Goal: Task Accomplishment & Management: Manage account settings

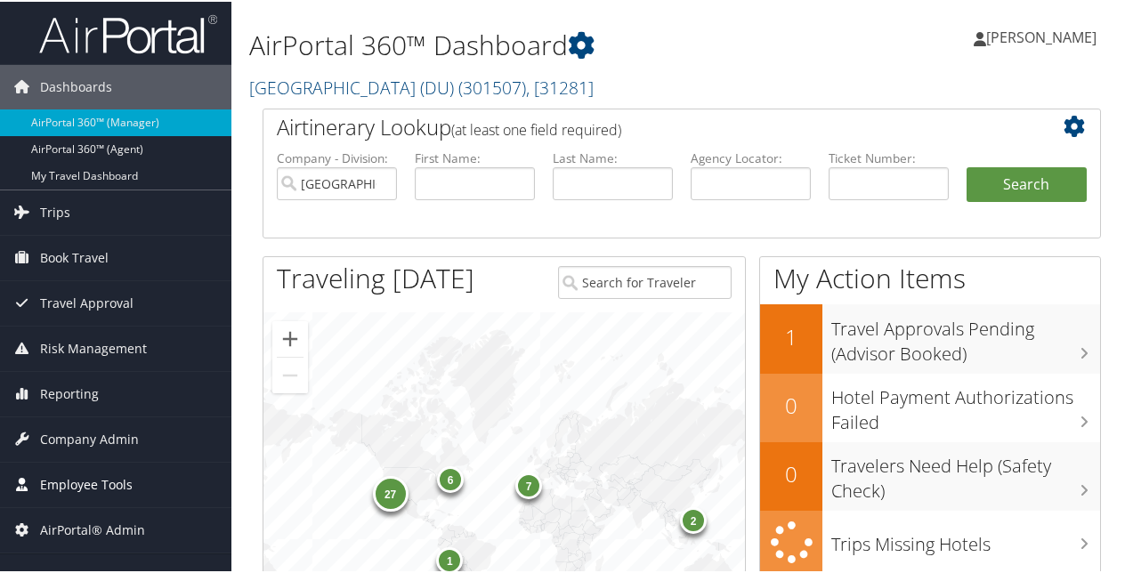
scroll to position [89, 0]
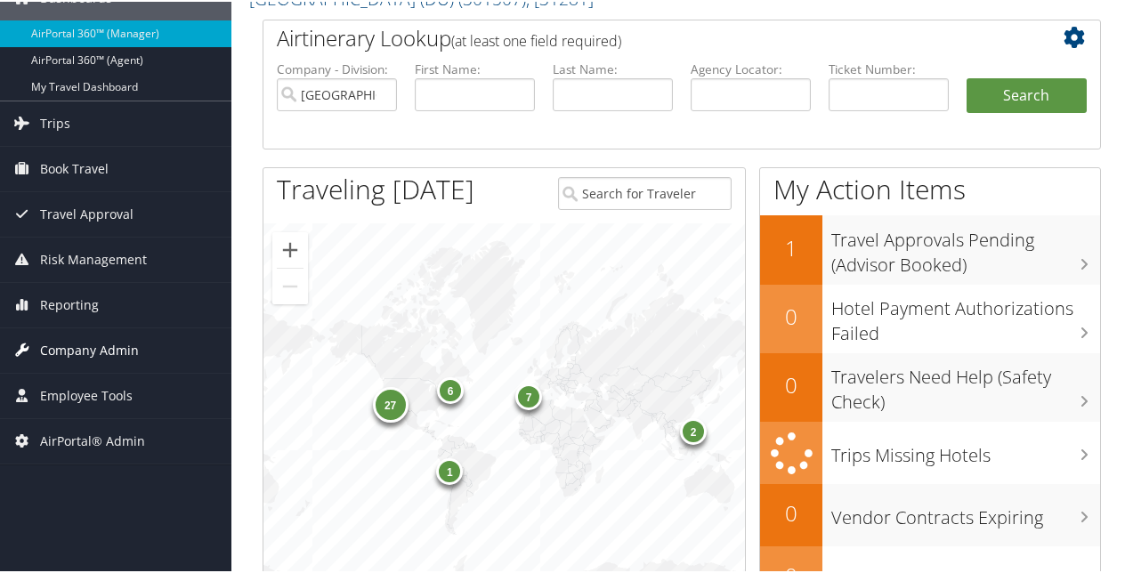
click at [85, 336] on span "Company Admin" at bounding box center [89, 349] width 99 height 44
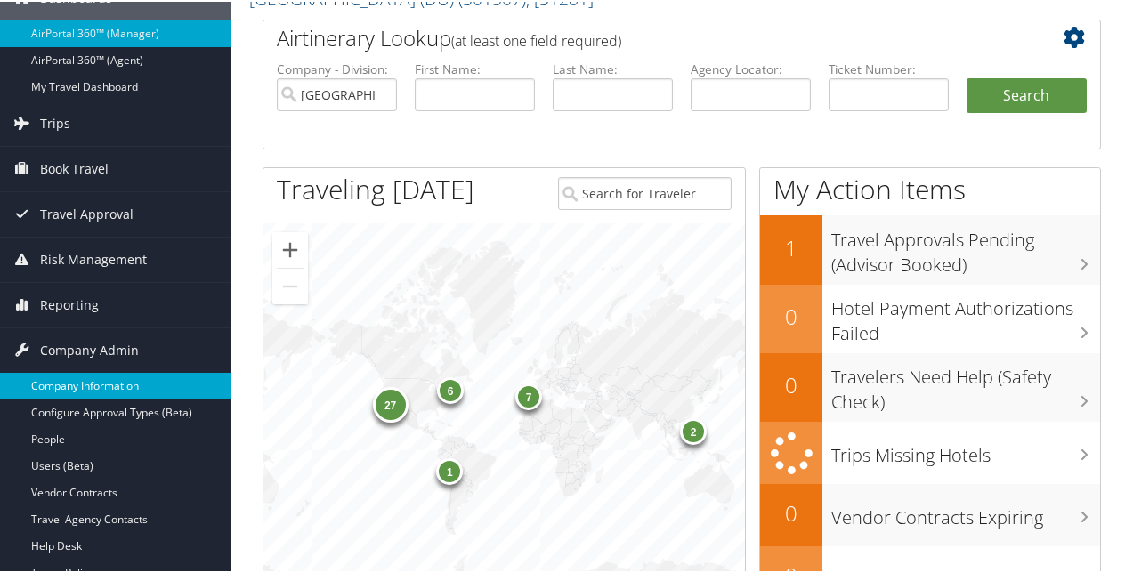
click at [82, 377] on link "Company Information" at bounding box center [115, 384] width 231 height 27
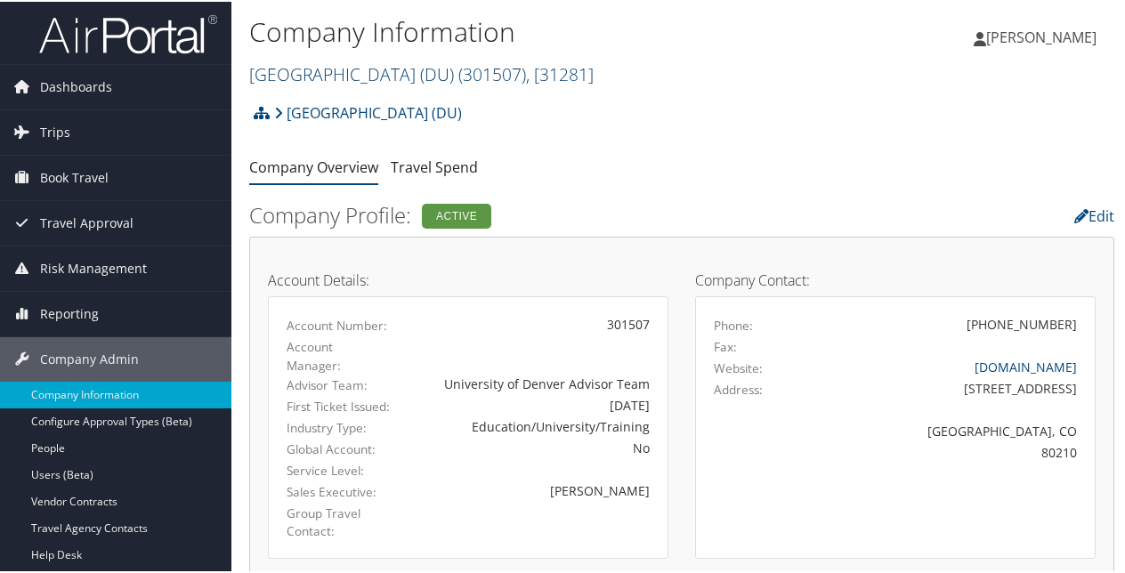
click at [384, 69] on link "University of Denver (DU) ( 301507 ) , [ 31281 ]" at bounding box center [421, 73] width 344 height 24
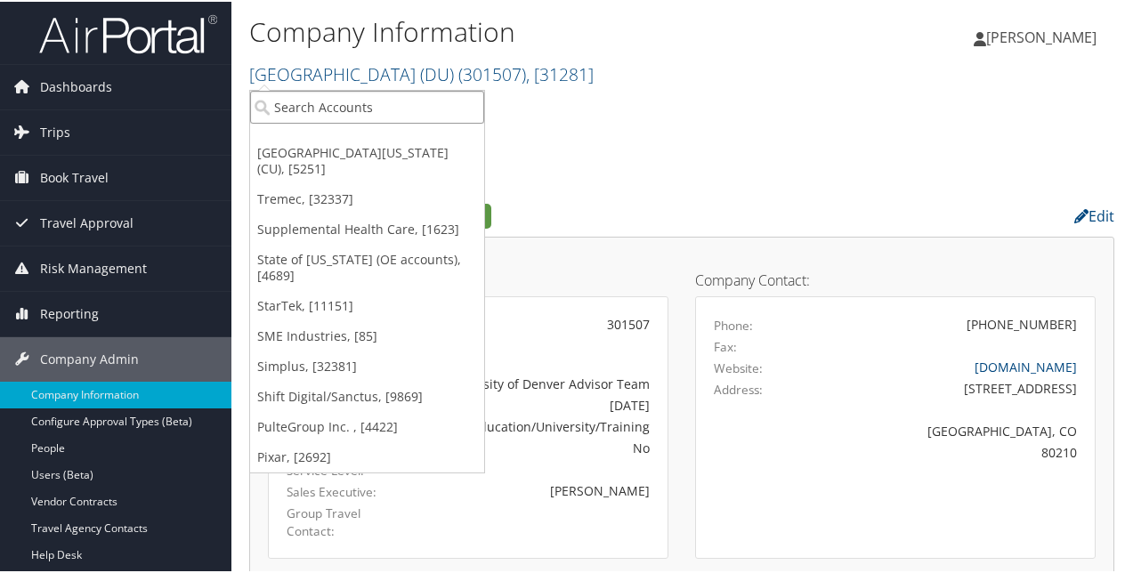
click at [353, 100] on input "search" at bounding box center [367, 105] width 234 height 33
type input "university of utah"
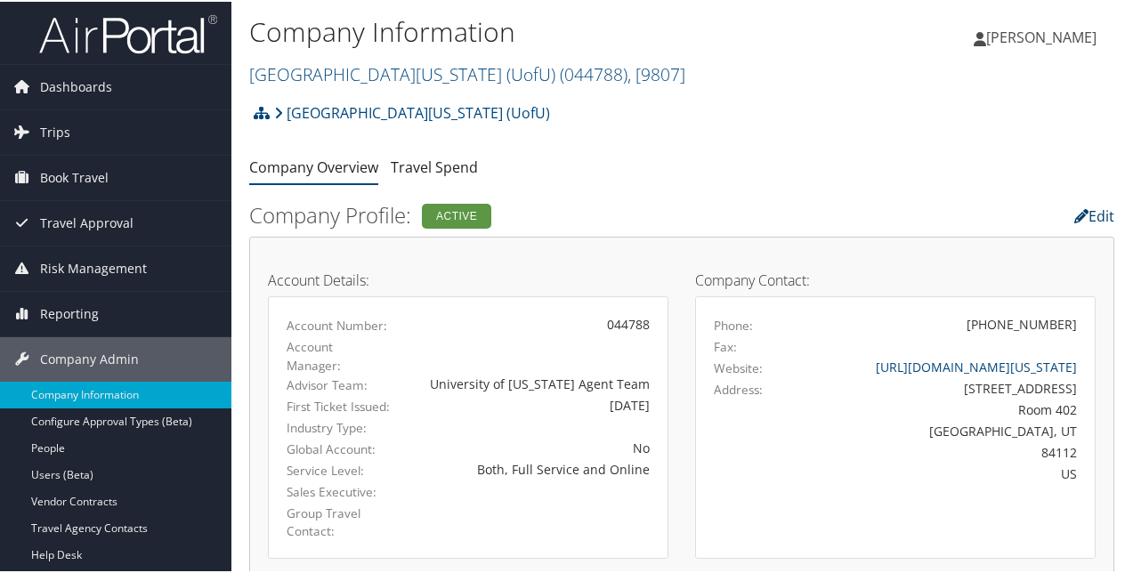
click at [1086, 213] on link "Edit" at bounding box center [1094, 215] width 40 height 20
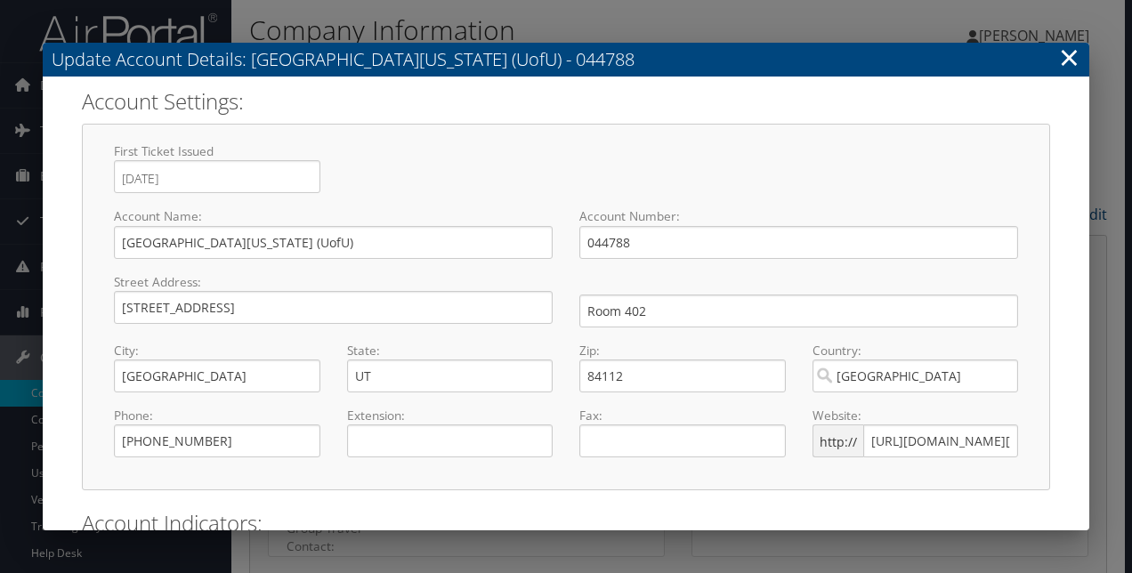
select select "8"
drag, startPoint x: 821, startPoint y: 441, endPoint x: 748, endPoint y: 440, distance: 73.0
click at [748, 441] on div "Phone: (801) 581-7200 Required Extension: Fax: Website: http:// http://www.utah…" at bounding box center [566, 439] width 931 height 65
type input "www.utah.edu/"
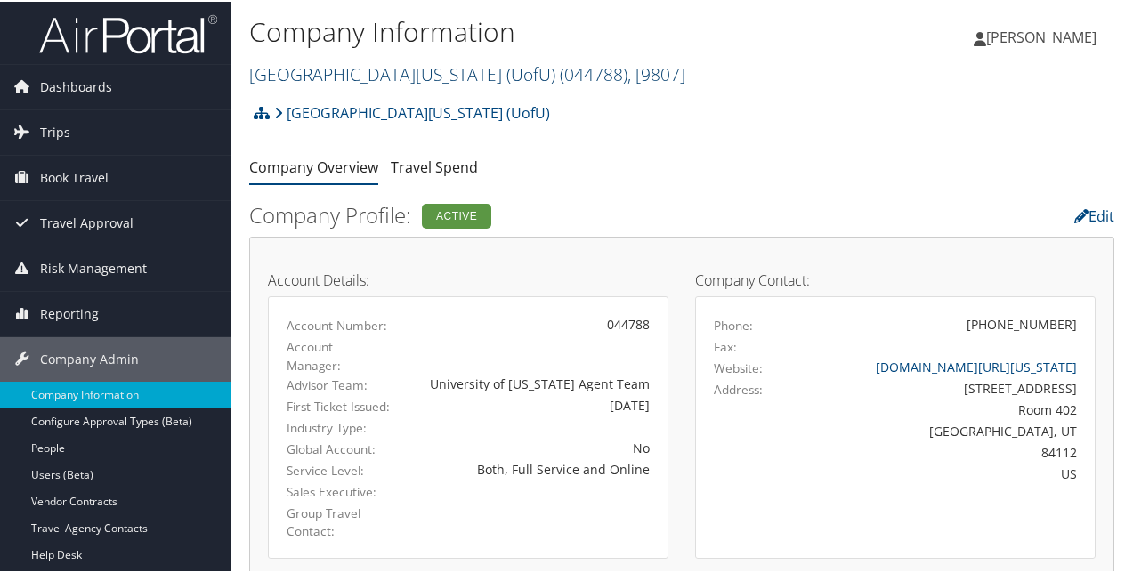
click at [367, 66] on link "University Of Utah (UofU) ( 044788 ) , [ 9807 ]" at bounding box center [467, 73] width 436 height 24
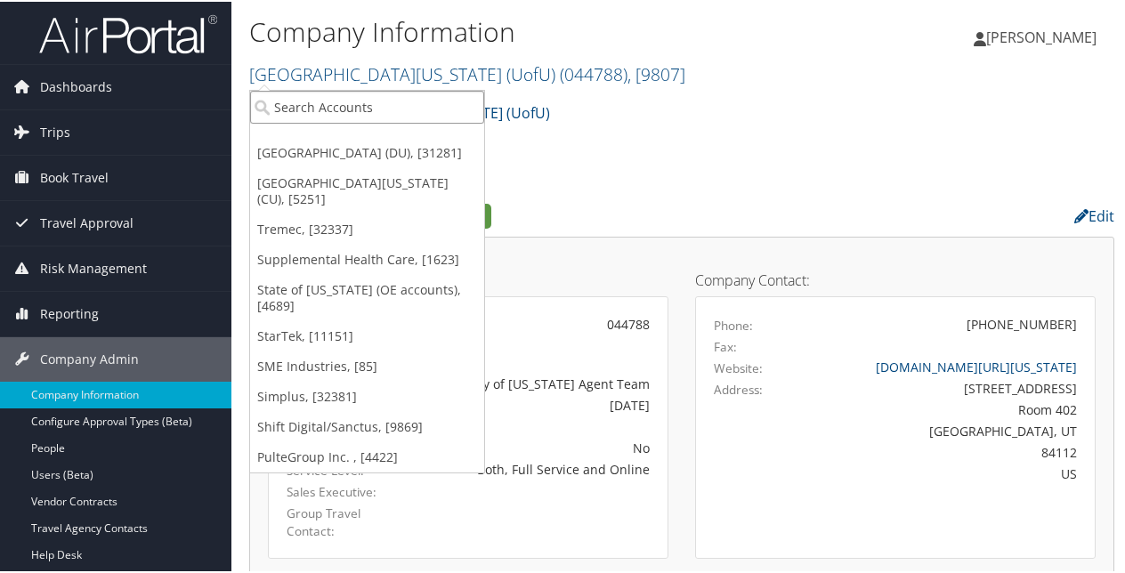
click at [358, 100] on input "search" at bounding box center [367, 105] width 234 height 33
paste input "University of Virginia (UVA)"
type input "University of Virginia (UVA)"
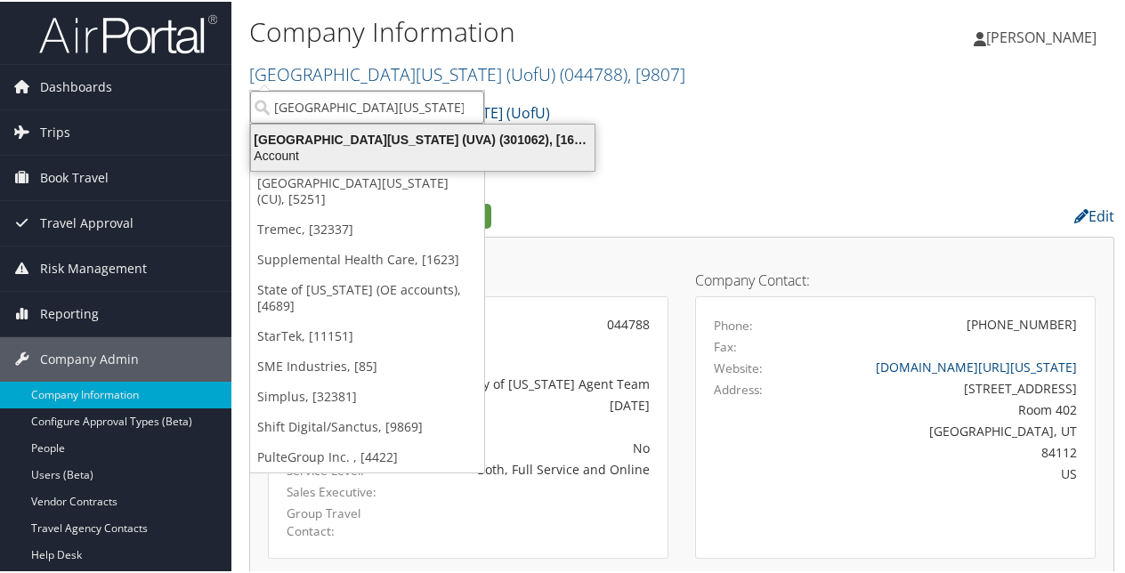
click at [370, 139] on div "University of Virginia (UVA) (301062), [16863]" at bounding box center [422, 138] width 365 height 16
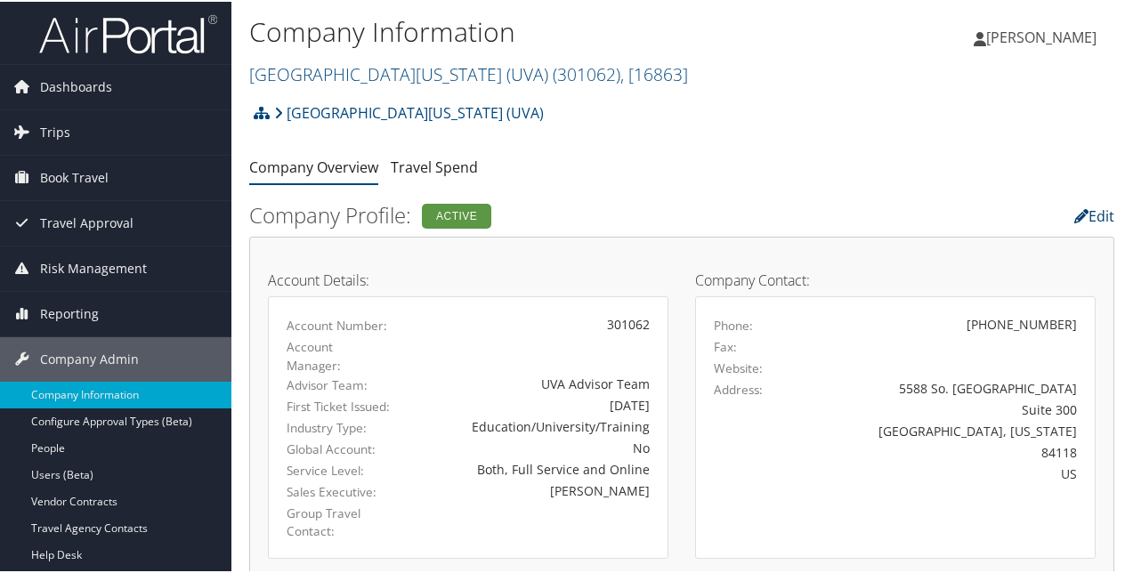
click at [1099, 213] on link "Edit" at bounding box center [1094, 215] width 40 height 20
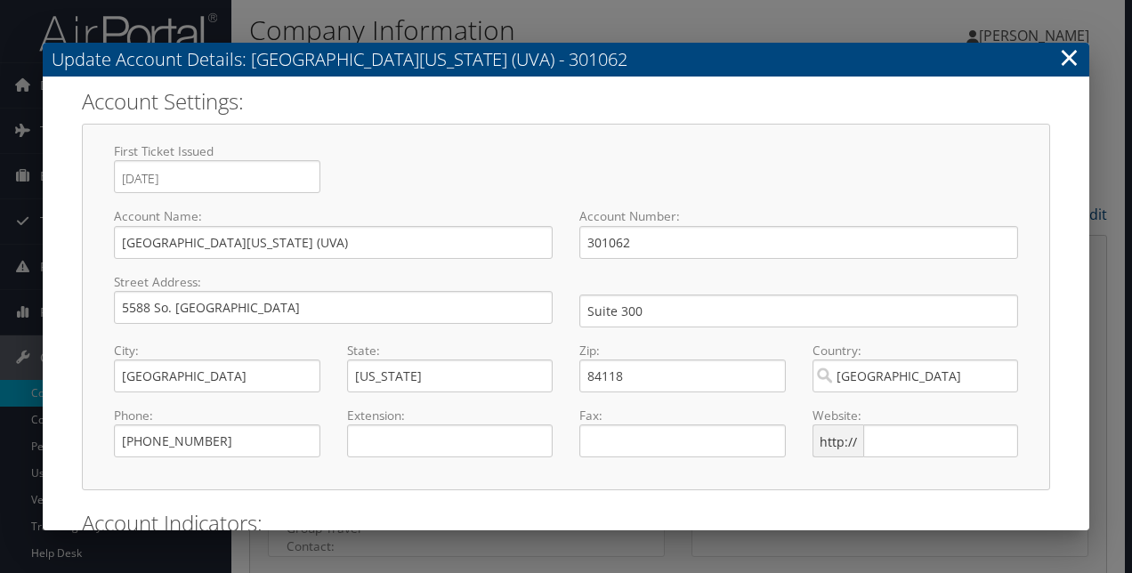
select select "14"
select select "8"
drag, startPoint x: 290, startPoint y: 314, endPoint x: 28, endPoint y: 308, distance: 261.7
click at [28, 308] on div "Update Account Details: University of Virginia (UVA) - 301062 × Account Setting…" at bounding box center [566, 286] width 1132 height 573
type input "1827 University Avenue"
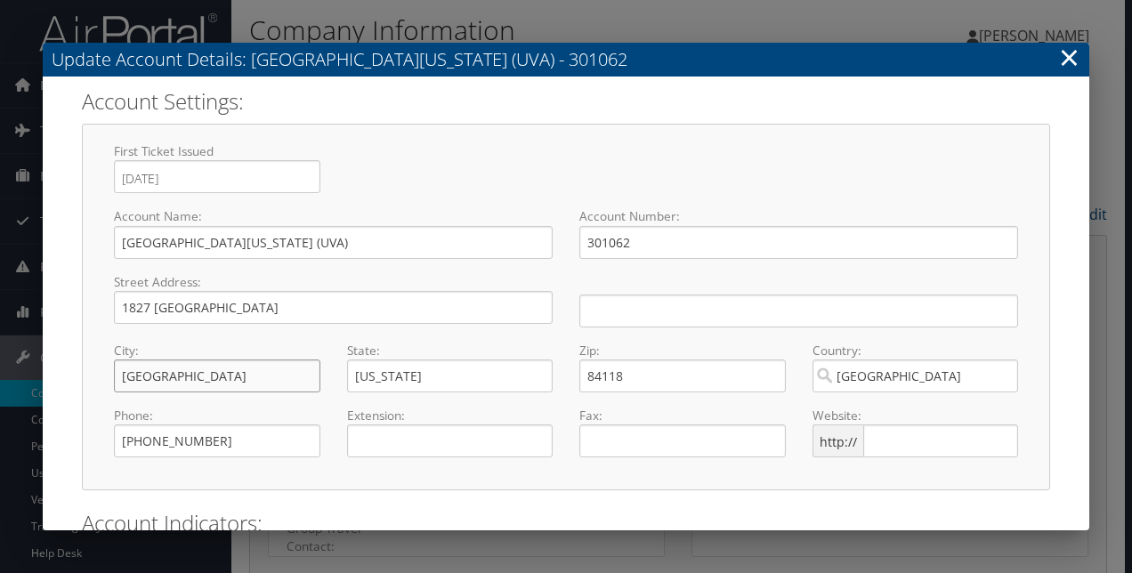
type input "h"
type input "Charlottesville"
type input "VA"
type input "22903"
type input "( ) -"
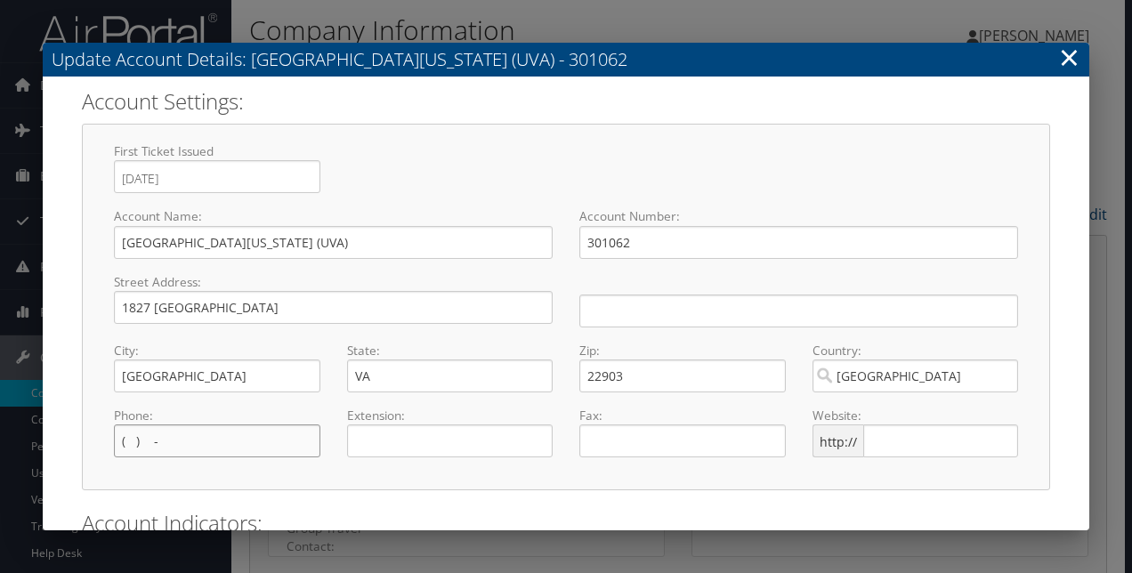
paste input "434) 924-0311"
type input "(434) 924-0311"
click at [919, 452] on input "text" at bounding box center [940, 440] width 155 height 33
paste input "www.virginia.edu"
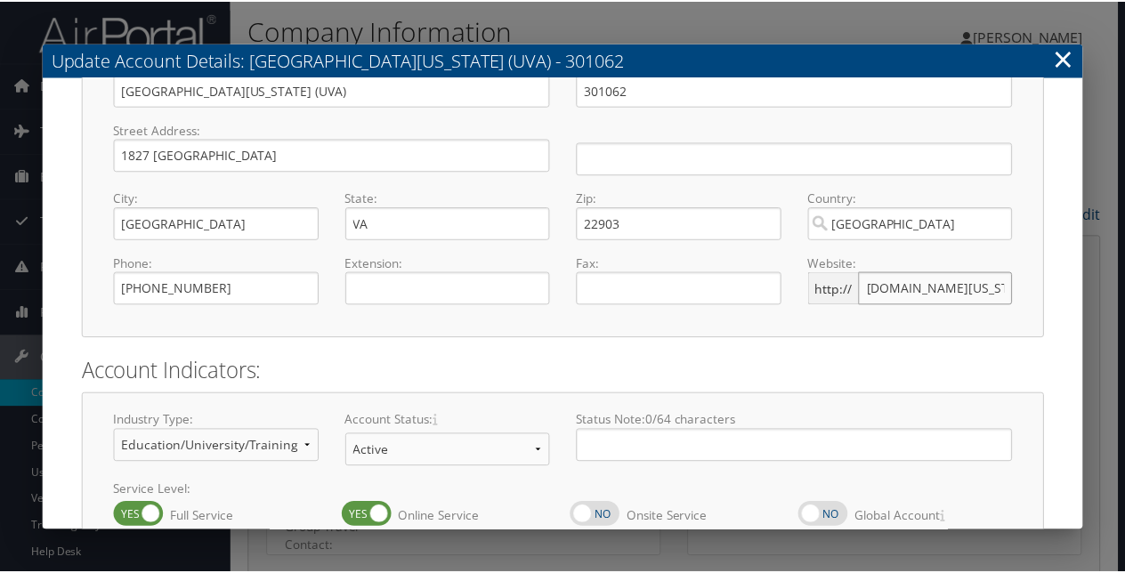
scroll to position [261, 0]
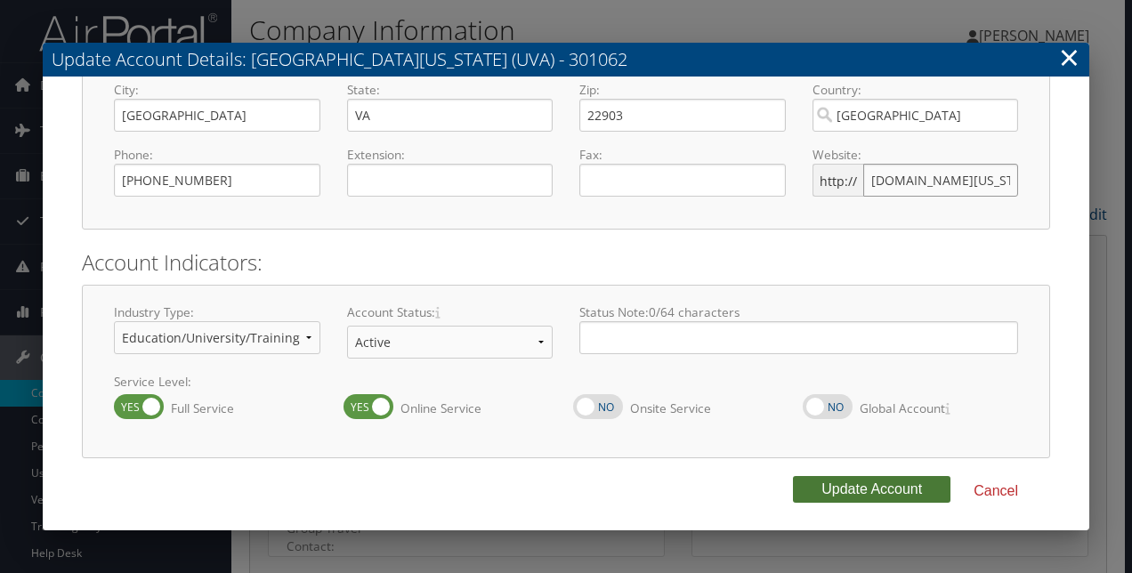
type input "www.virginia.edu"
click at [833, 498] on button "Update Account" at bounding box center [872, 489] width 158 height 27
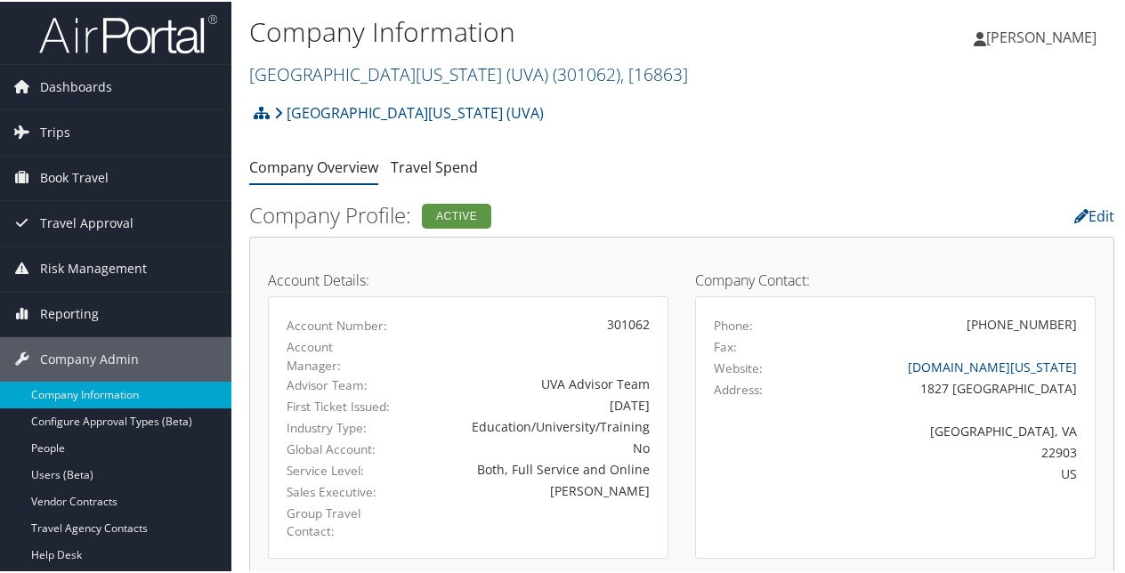
click at [384, 75] on link "University of Virginia (UVA) ( 301062 ) , [ 16863 ]" at bounding box center [468, 73] width 439 height 24
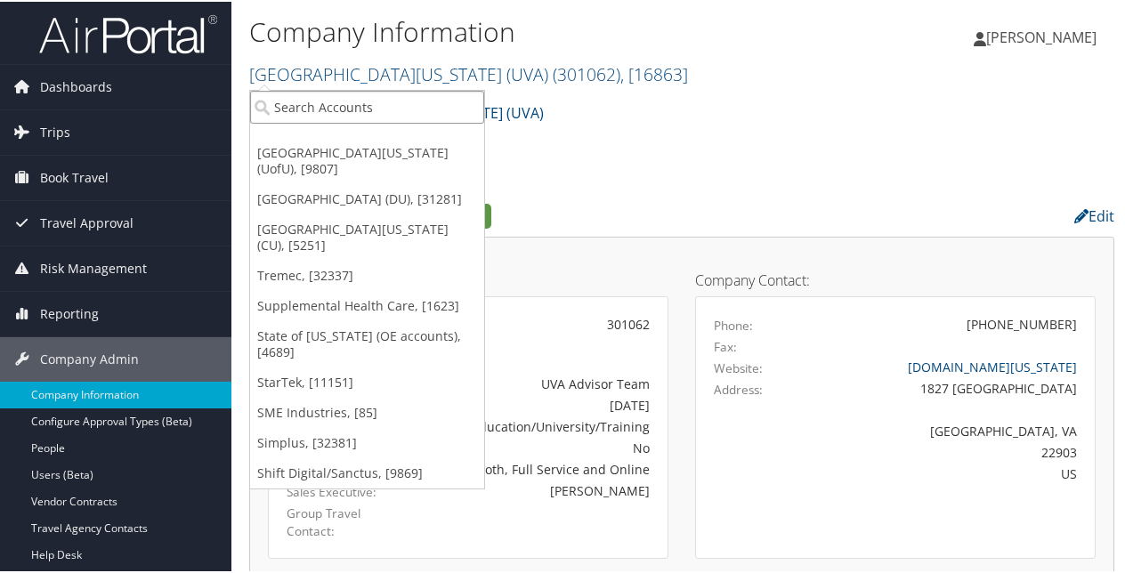
click at [351, 105] on input "search" at bounding box center [367, 105] width 234 height 33
paste input "US Farathane Corporation"
type input "US Farathane Corporation"
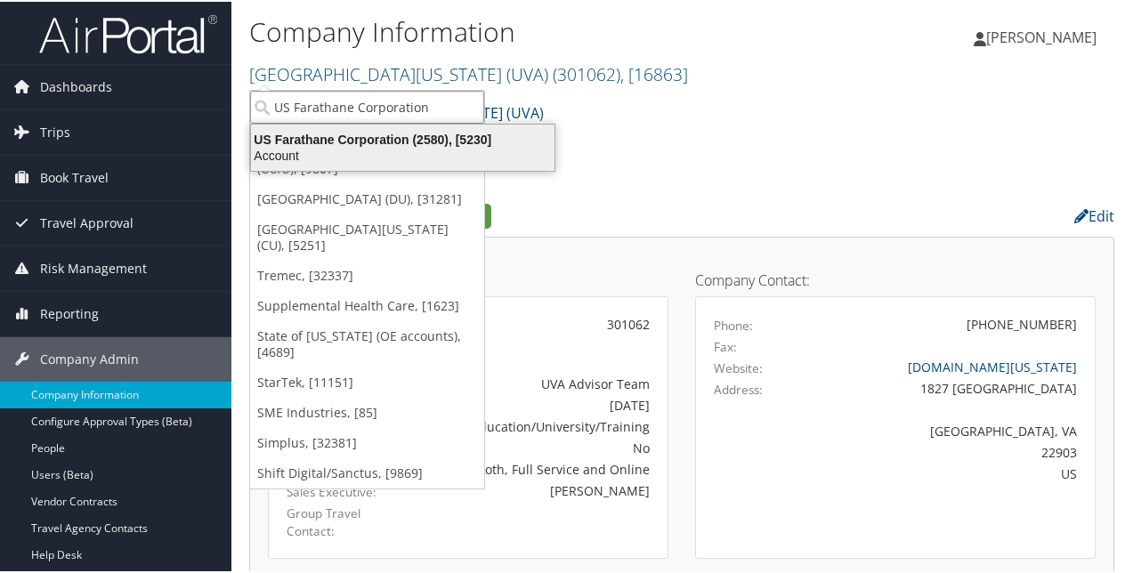
click at [358, 139] on div "US Farathane Corporation (2580), [5230]" at bounding box center [402, 138] width 325 height 16
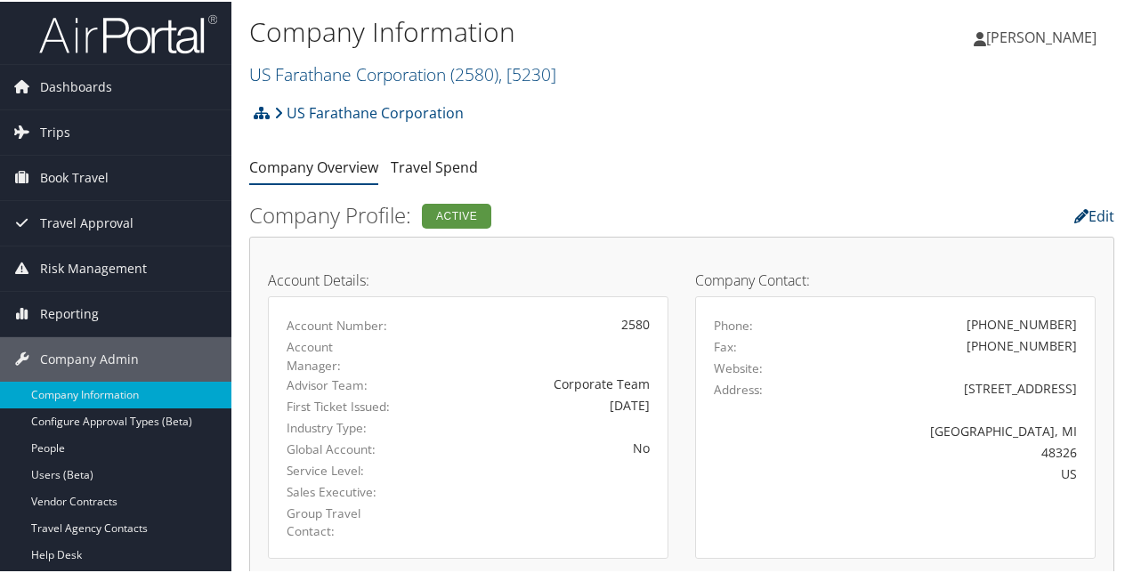
click at [1093, 205] on link "Edit" at bounding box center [1094, 215] width 40 height 20
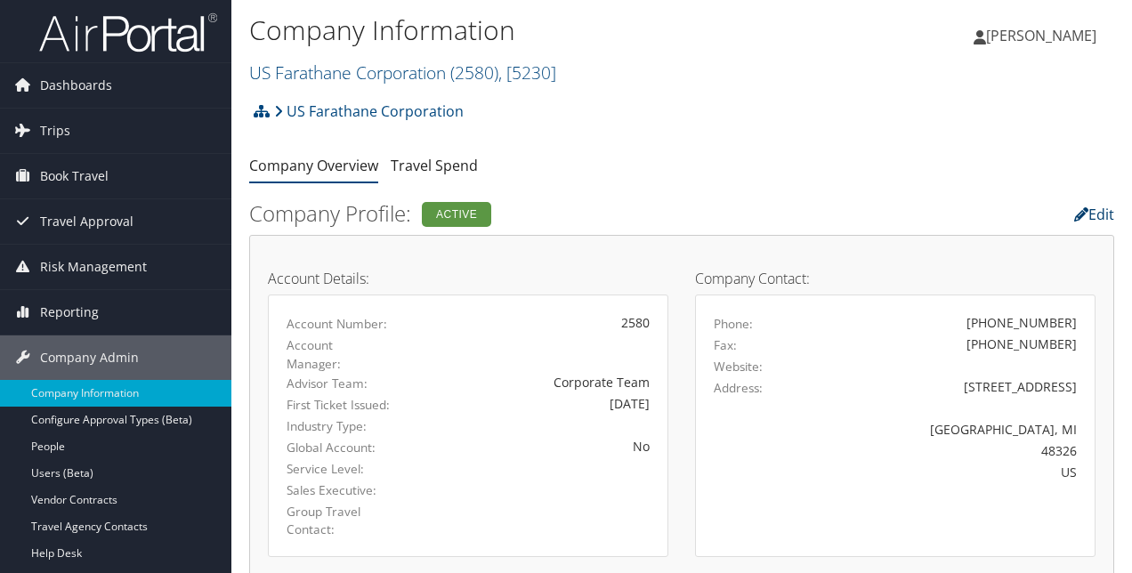
select select "8"
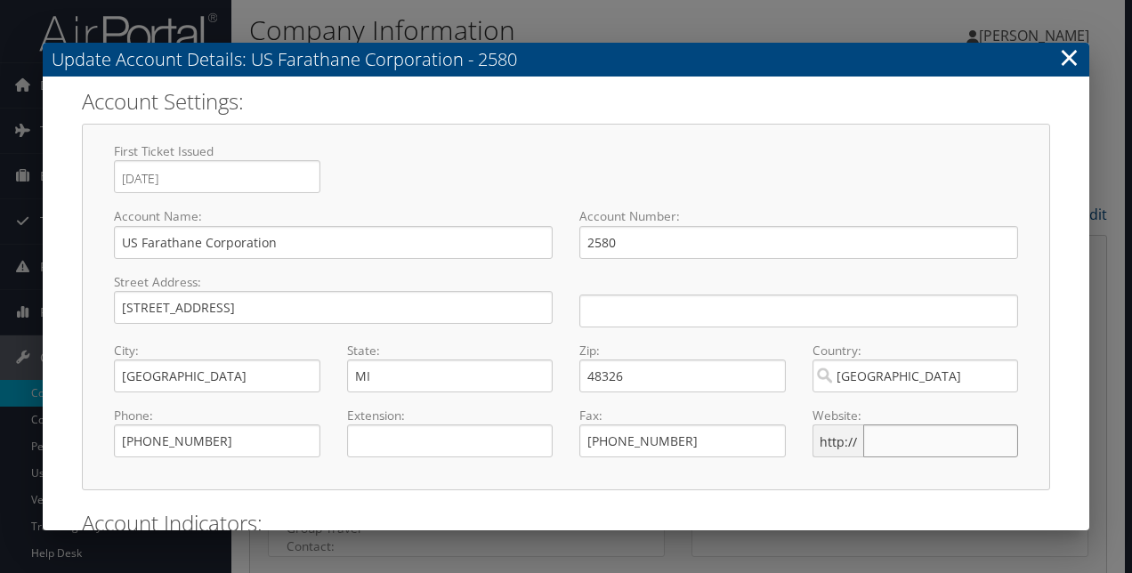
click at [906, 444] on input "text" at bounding box center [940, 440] width 155 height 33
click at [909, 433] on input "text" at bounding box center [940, 440] width 155 height 33
paste input "www.usfarathane.com"
type input "www.usfarathane.com"
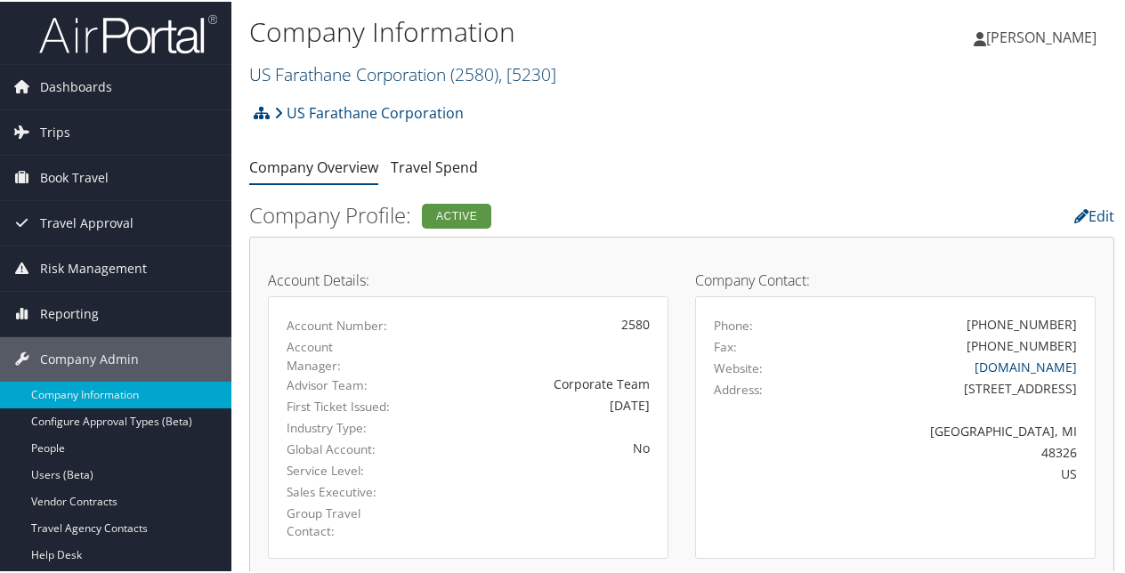
click at [376, 75] on link "US Farathane Corporation ( 2580 ) , [ 5230 ]" at bounding box center [402, 73] width 307 height 24
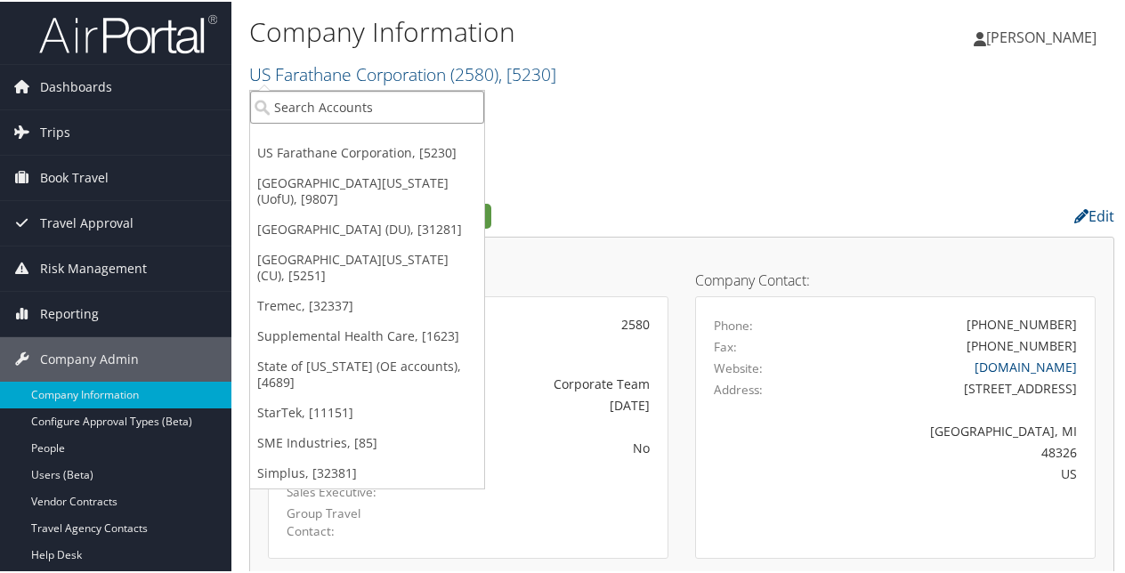
click at [370, 112] on input "search" at bounding box center [367, 105] width 234 height 33
paste input "Webasto"
type input "Webasto"
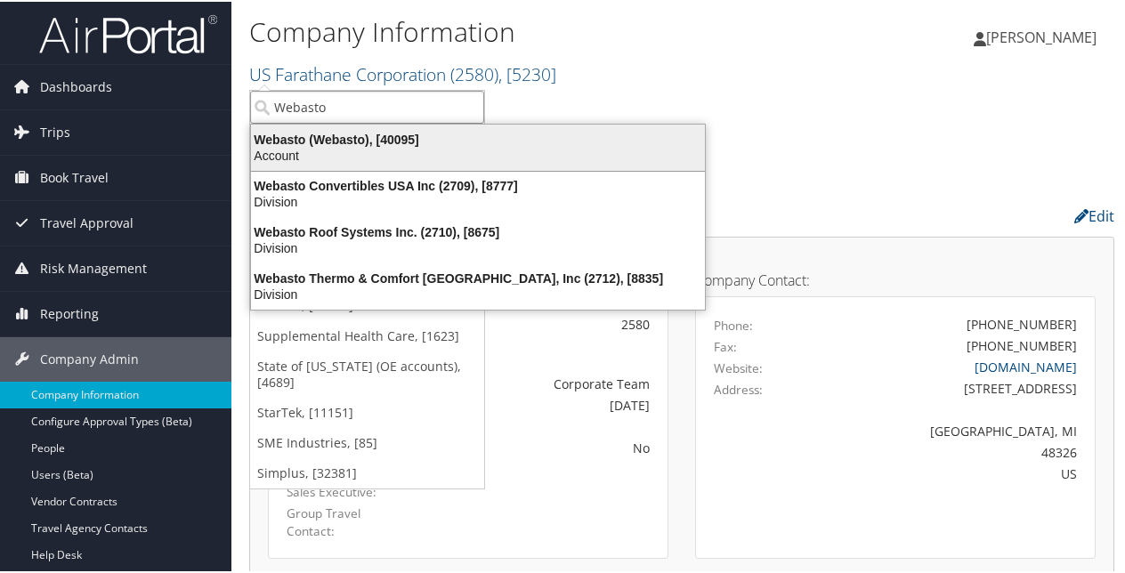
click at [368, 136] on div "Webasto (Webasto), [40095]" at bounding box center [477, 138] width 475 height 16
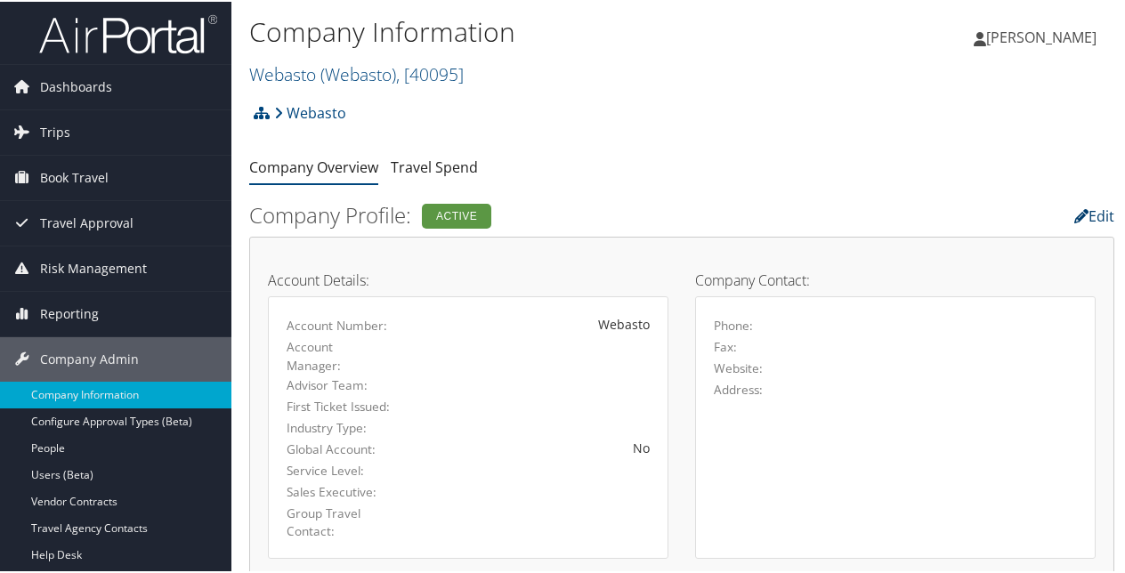
click at [1087, 211] on link "Edit" at bounding box center [1094, 215] width 40 height 20
select select "8"
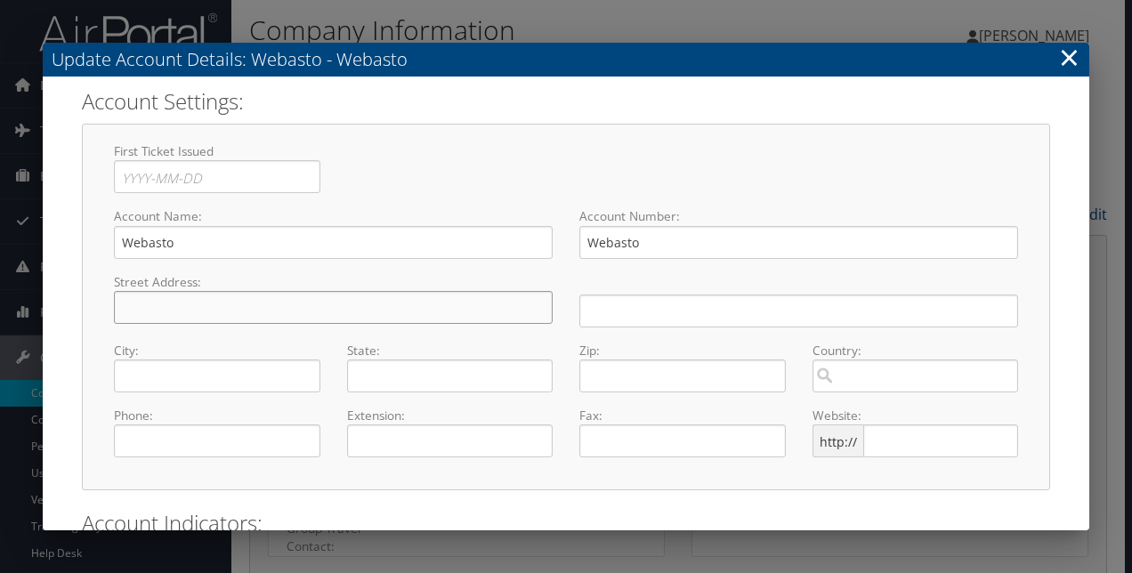
click at [250, 303] on input "text" at bounding box center [333, 307] width 439 height 33
type input "[STREET_ADDRESS]"
type input "E"
type input "[PERSON_NAME]"
type input "MI"
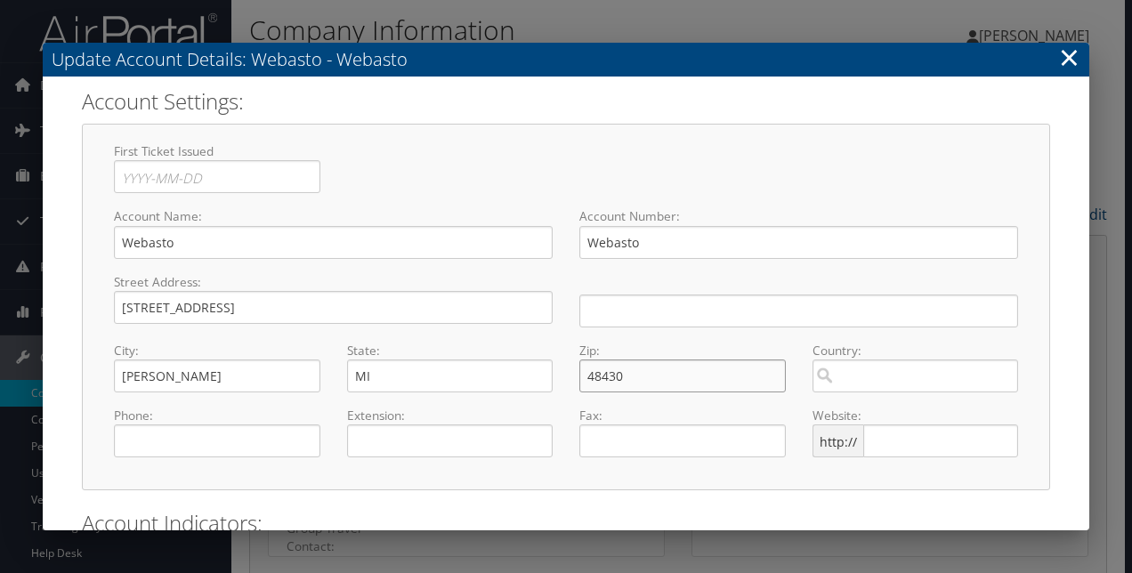
type input "48430"
type input "[GEOGRAPHIC_DATA]"
type input "12/04/2018"
type input "( ) -"
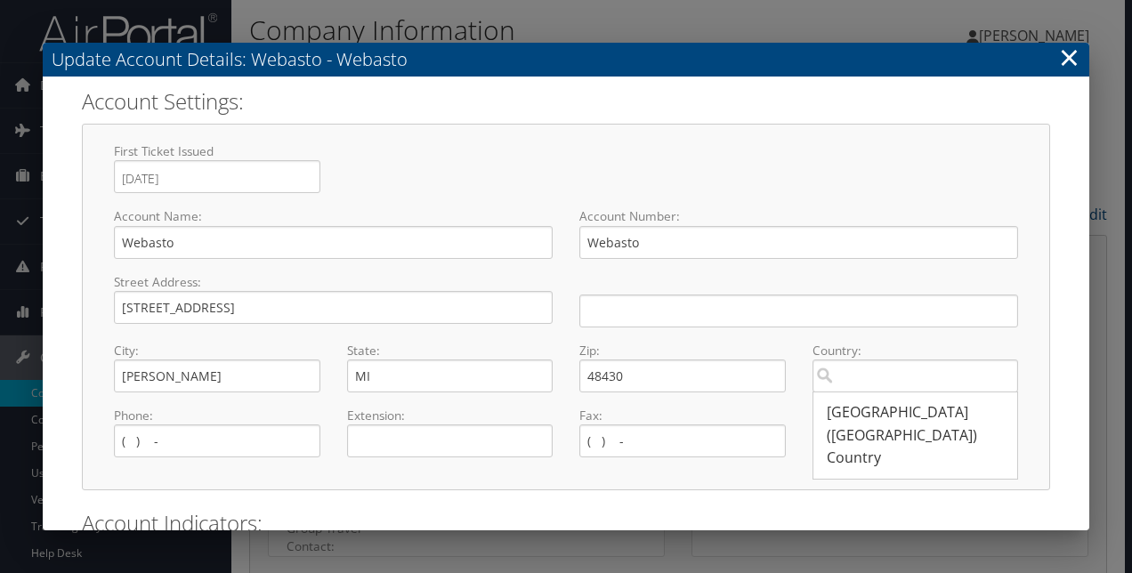
type input "www.virginia.edu"
type input "( ) -"
click at [856, 371] on input "search" at bounding box center [915, 376] width 206 height 33
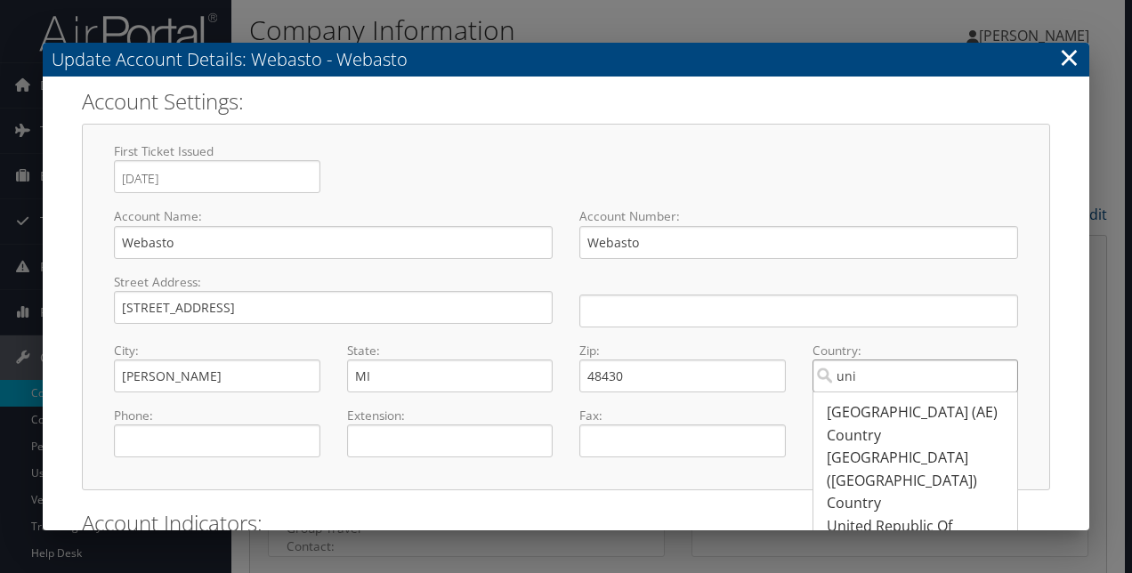
type input "[GEOGRAPHIC_DATA]"
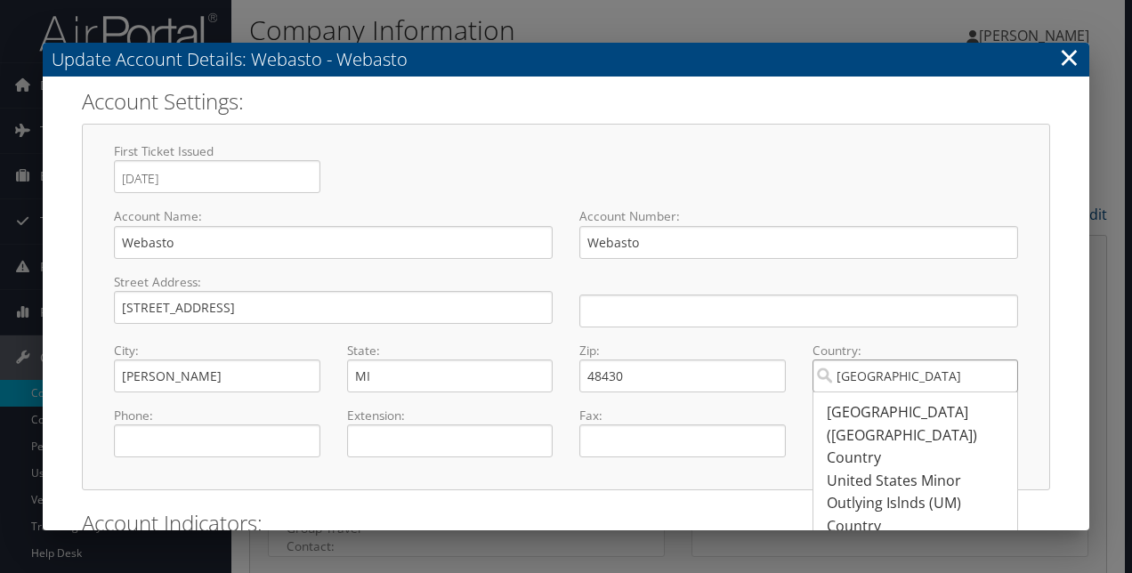
click at [852, 374] on input "[GEOGRAPHIC_DATA]" at bounding box center [915, 376] width 206 height 33
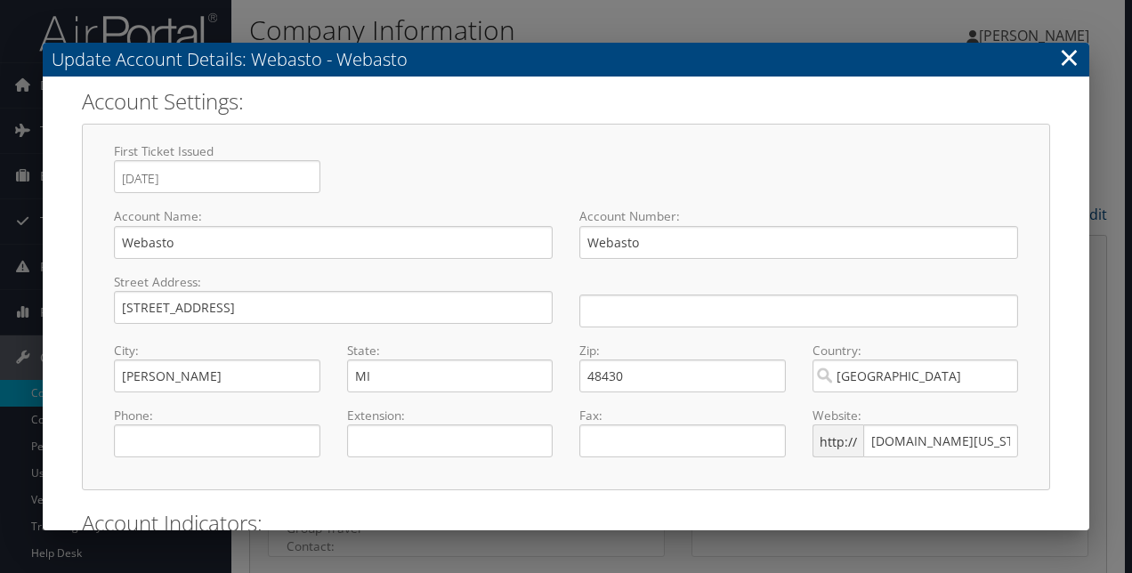
click at [464, 420] on label "Extension:" at bounding box center [450, 416] width 206 height 18
drag, startPoint x: 984, startPoint y: 437, endPoint x: 730, endPoint y: 440, distance: 254.5
click at [730, 440] on div "Phone: Required Extension: Fax: Website: http:// www.virginia.edu" at bounding box center [566, 439] width 931 height 65
click at [877, 383] on input "search" at bounding box center [915, 376] width 206 height 33
click at [723, 318] on input "text" at bounding box center [798, 311] width 439 height 33
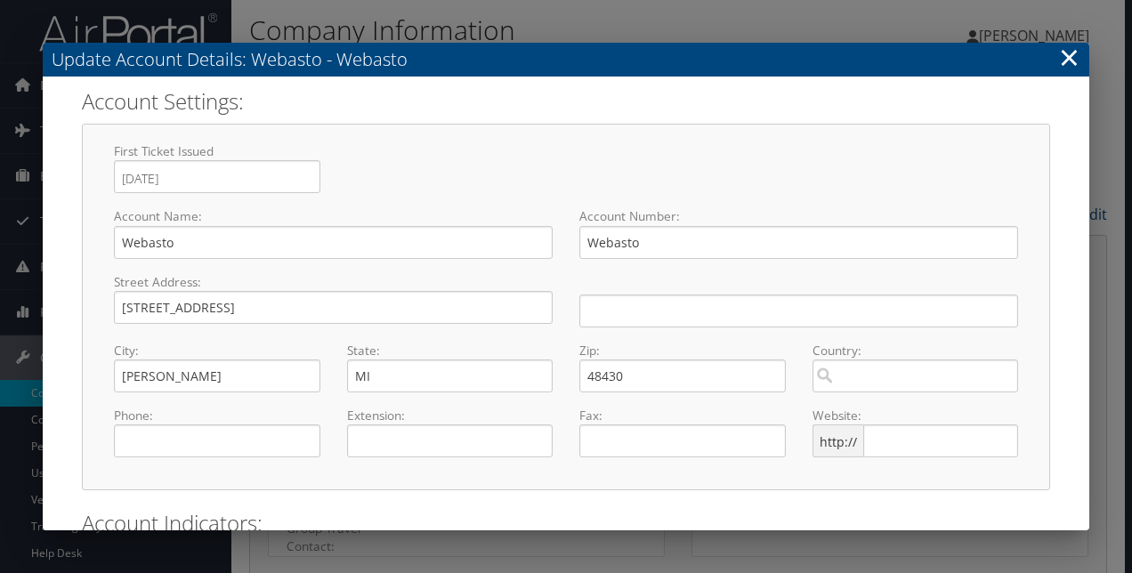
drag, startPoint x: 834, startPoint y: 175, endPoint x: 850, endPoint y: 197, distance: 26.7
click at [835, 175] on div "First Ticket Issued 12/04/2018 Press the down arrow key to interact with the ca…" at bounding box center [566, 174] width 931 height 65
click at [910, 388] on input "search" at bounding box center [915, 376] width 206 height 33
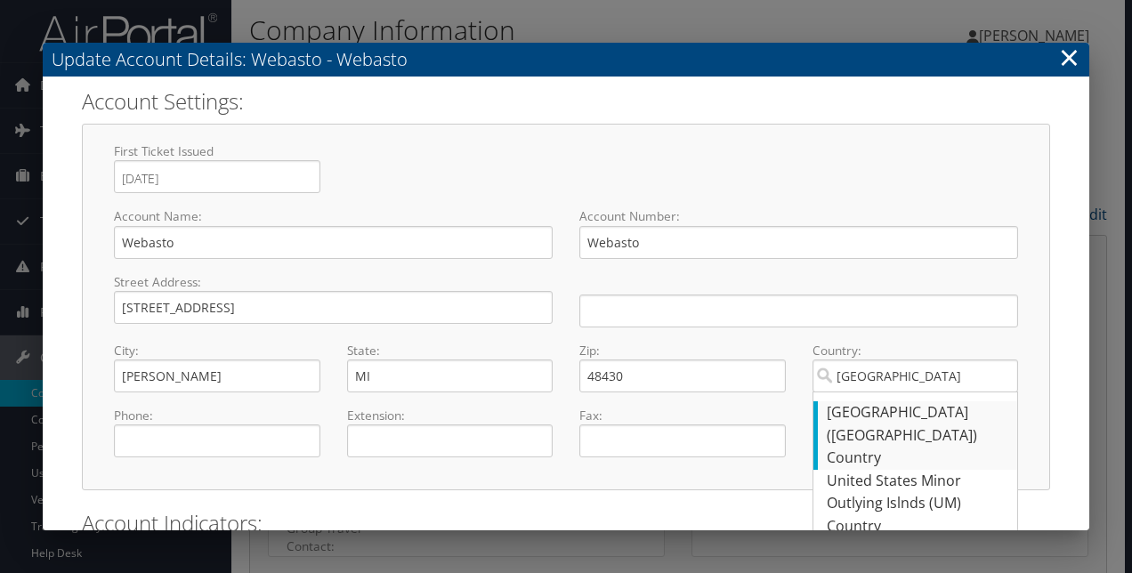
click at [908, 416] on div "United States (US)" at bounding box center [918, 423] width 182 height 45
click at [908, 392] on input "united states" at bounding box center [915, 376] width 206 height 33
type input "[GEOGRAPHIC_DATA]"
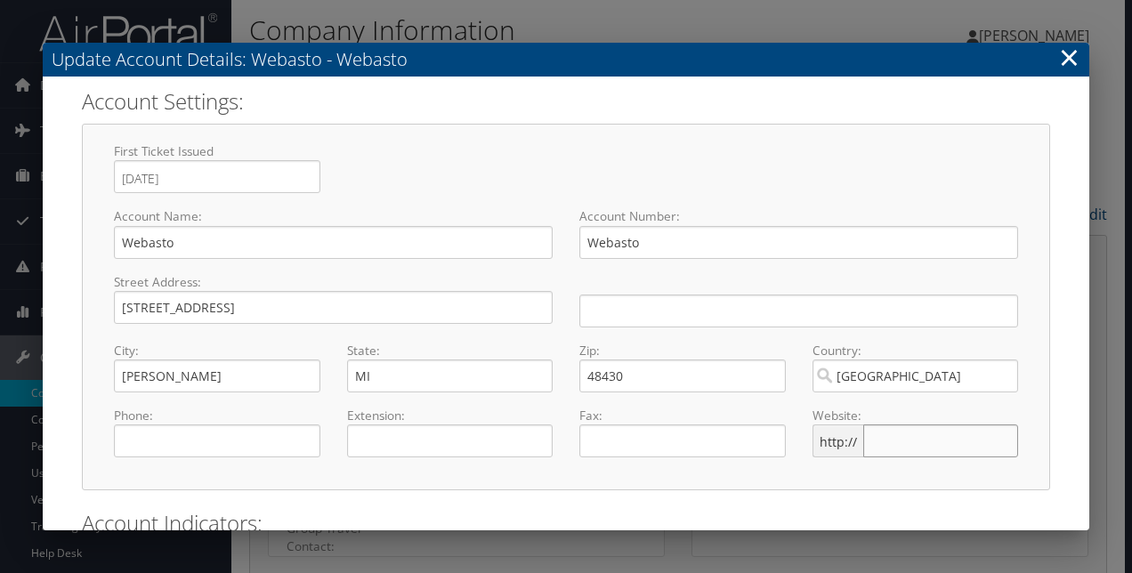
click at [899, 432] on input "text" at bounding box center [940, 440] width 155 height 33
click at [892, 432] on input "text" at bounding box center [940, 440] width 155 height 33
paste input "www.webasto.com/en-us.html"
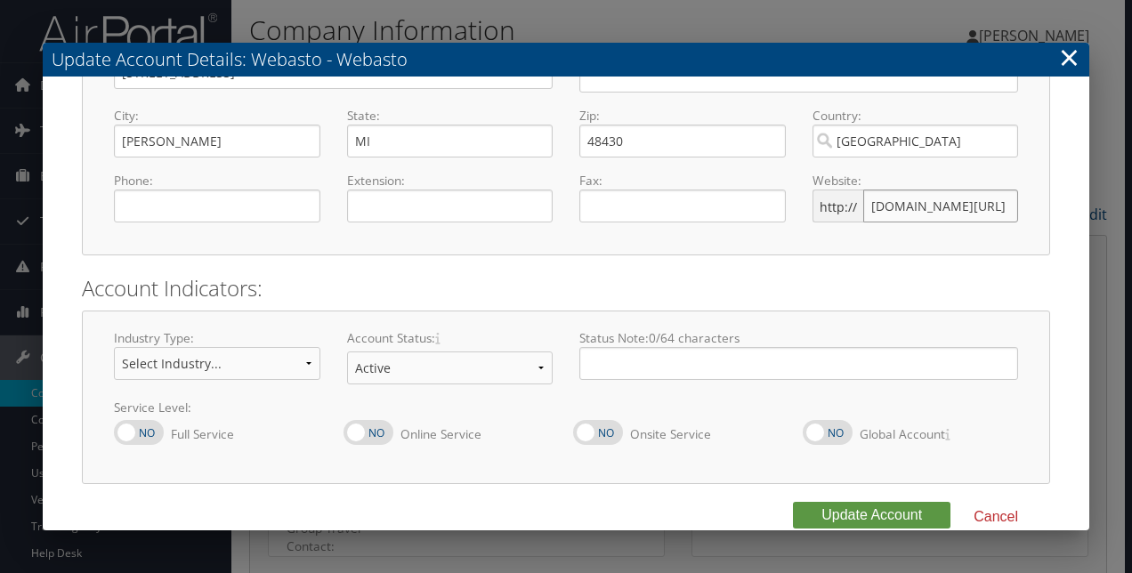
scroll to position [261, 0]
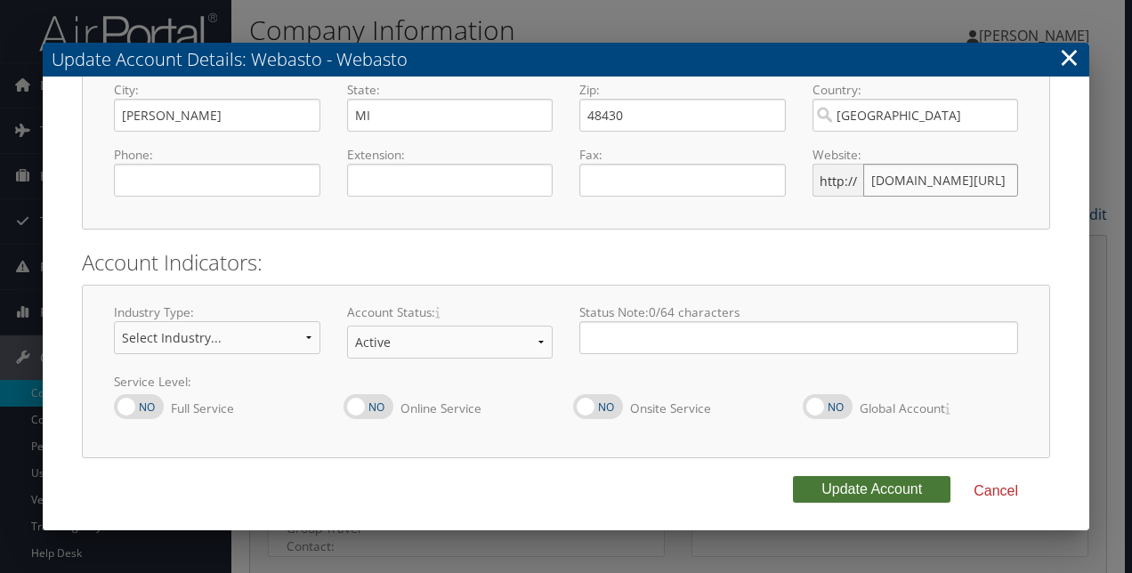
type input "www.webasto.com/en-us.html"
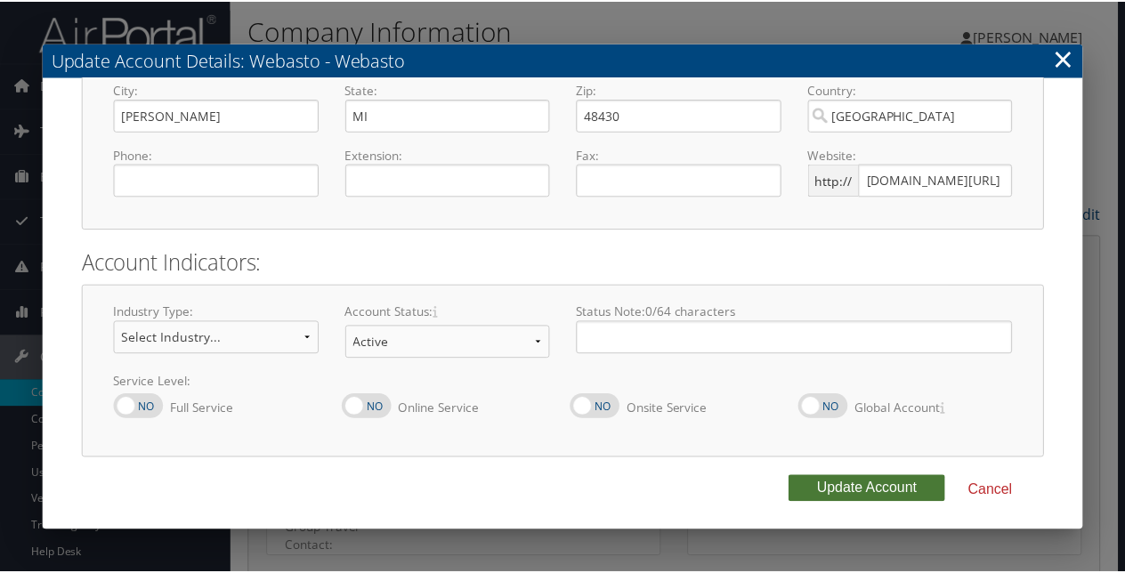
scroll to position [0, 0]
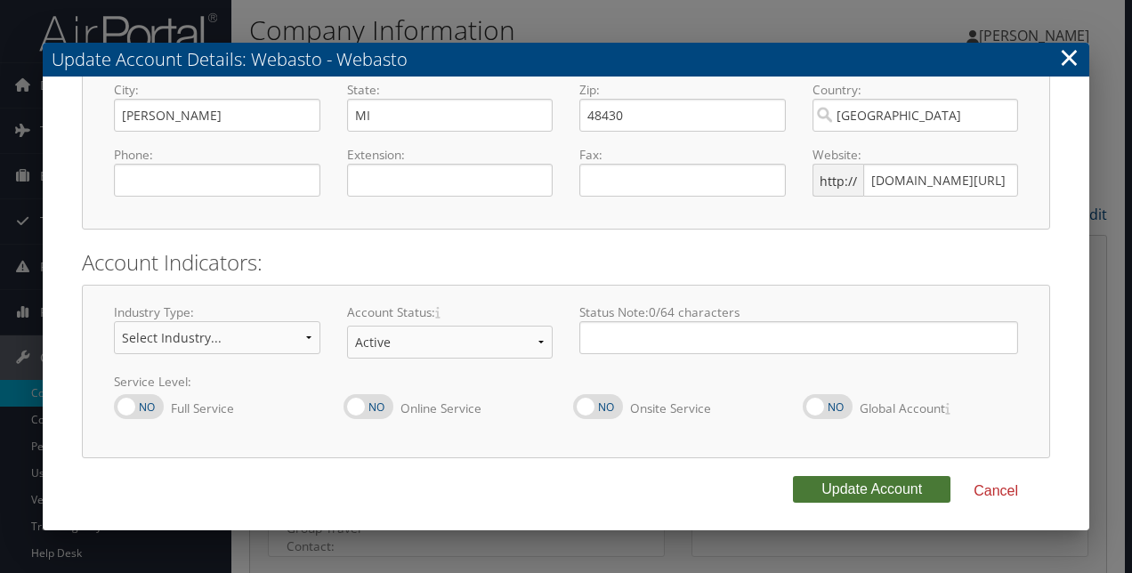
click at [826, 491] on button "Update Account" at bounding box center [872, 489] width 158 height 27
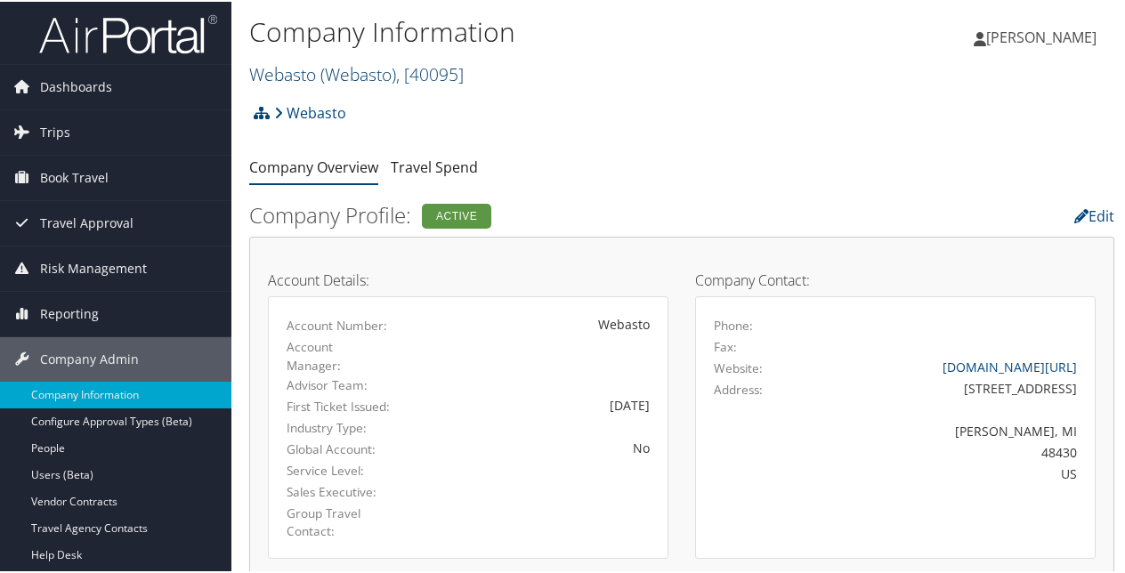
click at [416, 69] on span ", [ 40095 ]" at bounding box center [430, 73] width 68 height 24
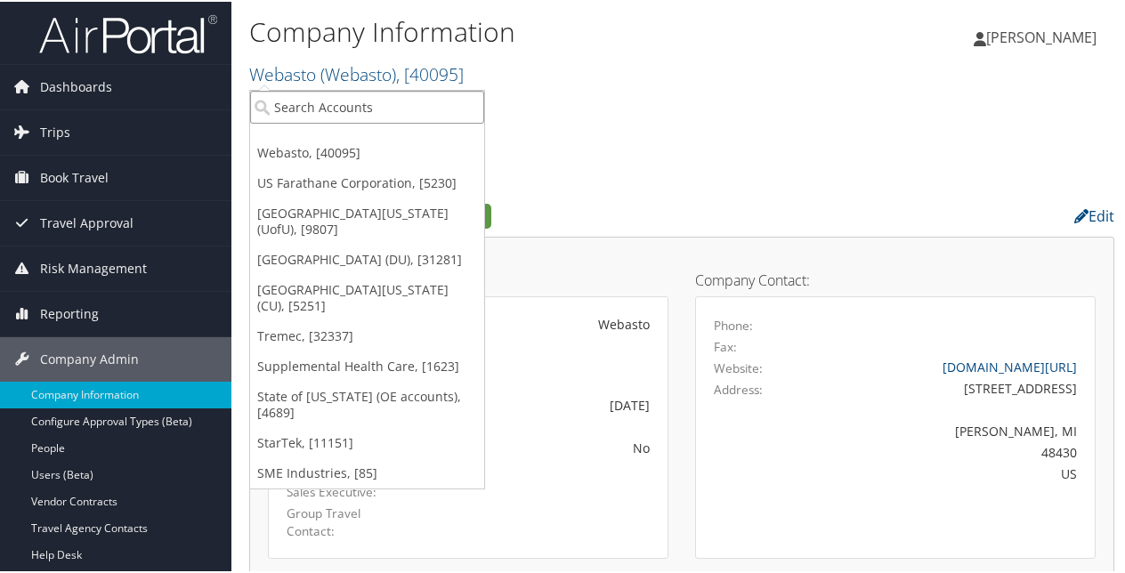
click at [376, 105] on input "search" at bounding box center [367, 105] width 234 height 33
type input "webasto"
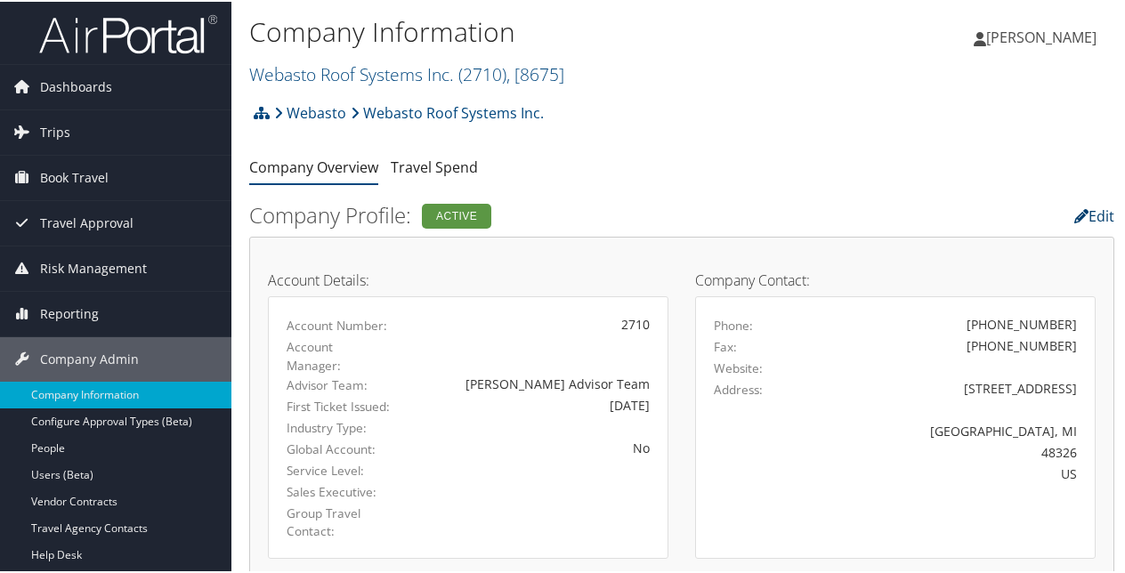
click at [1087, 208] on link "Edit" at bounding box center [1094, 215] width 40 height 20
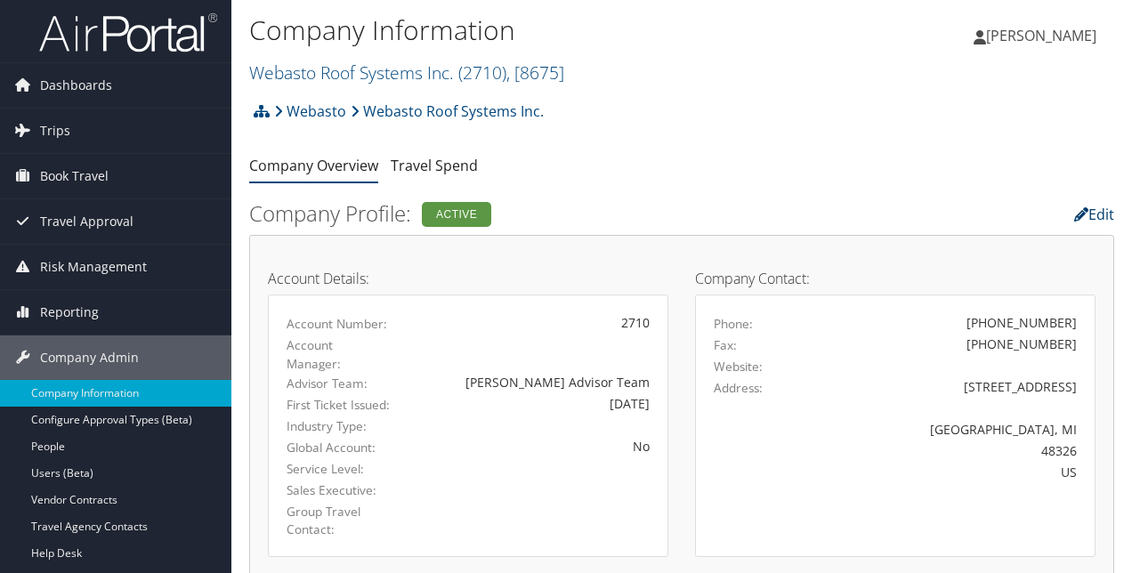
select select "8"
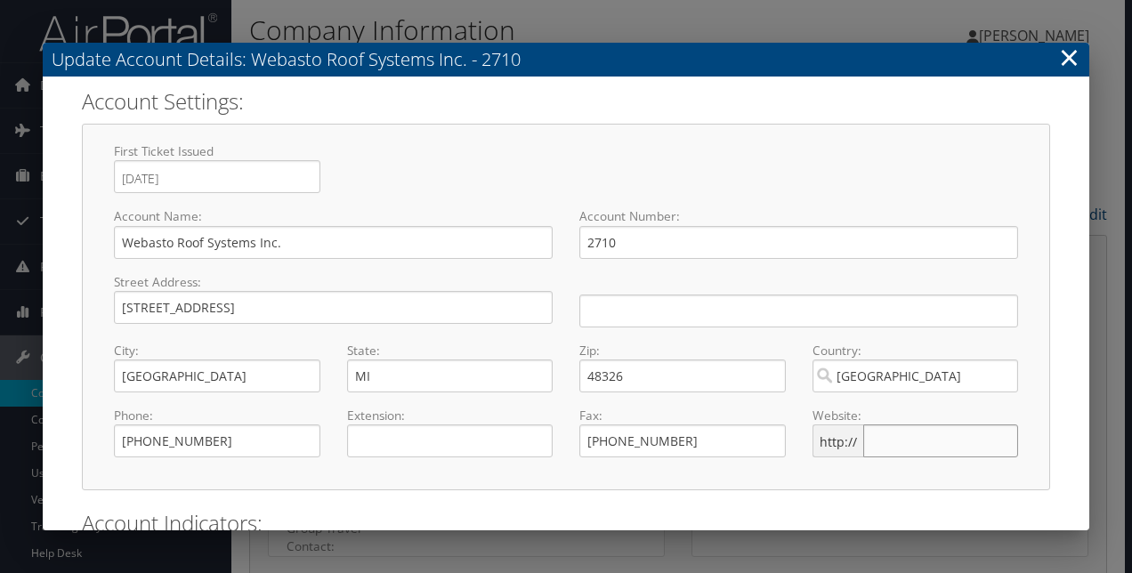
click at [899, 445] on input "text" at bounding box center [940, 440] width 155 height 33
paste input "[DOMAIN_NAME][URL]"
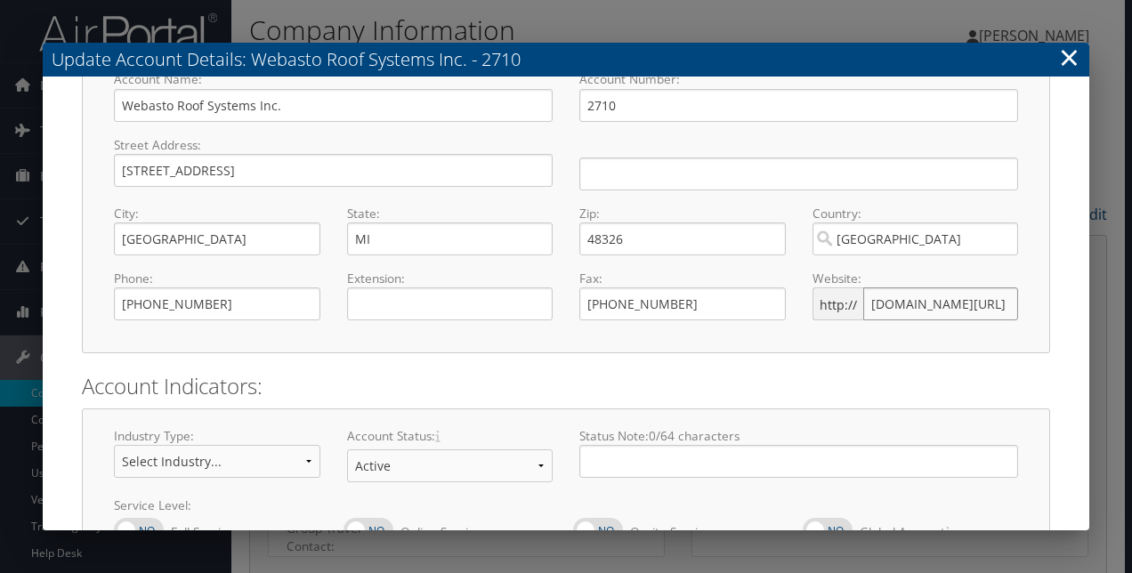
scroll to position [261, 0]
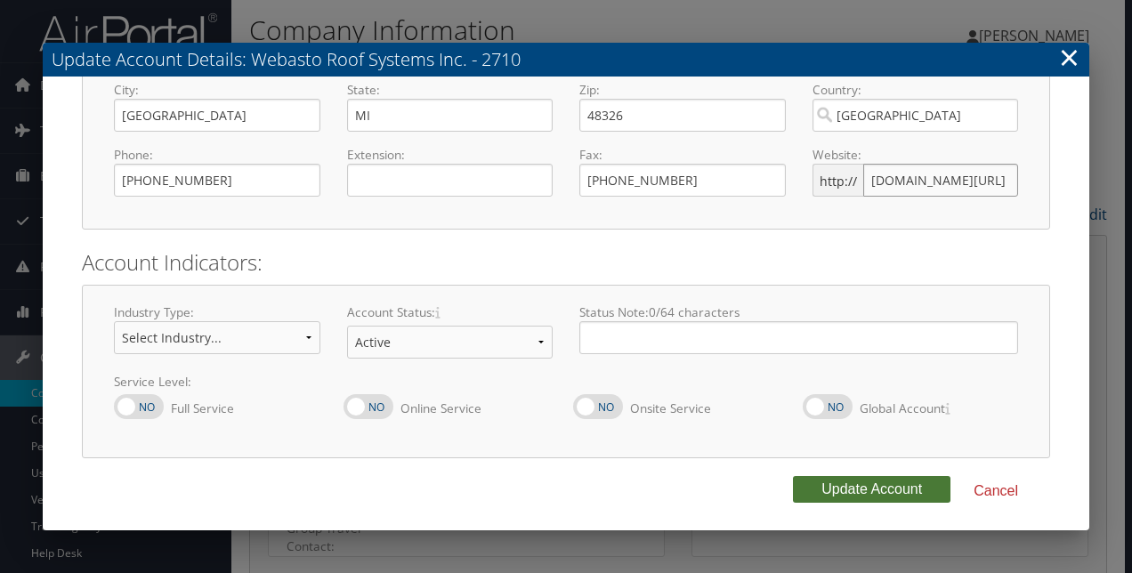
type input "[DOMAIN_NAME][URL]"
click at [876, 491] on button "Update Account" at bounding box center [872, 489] width 158 height 27
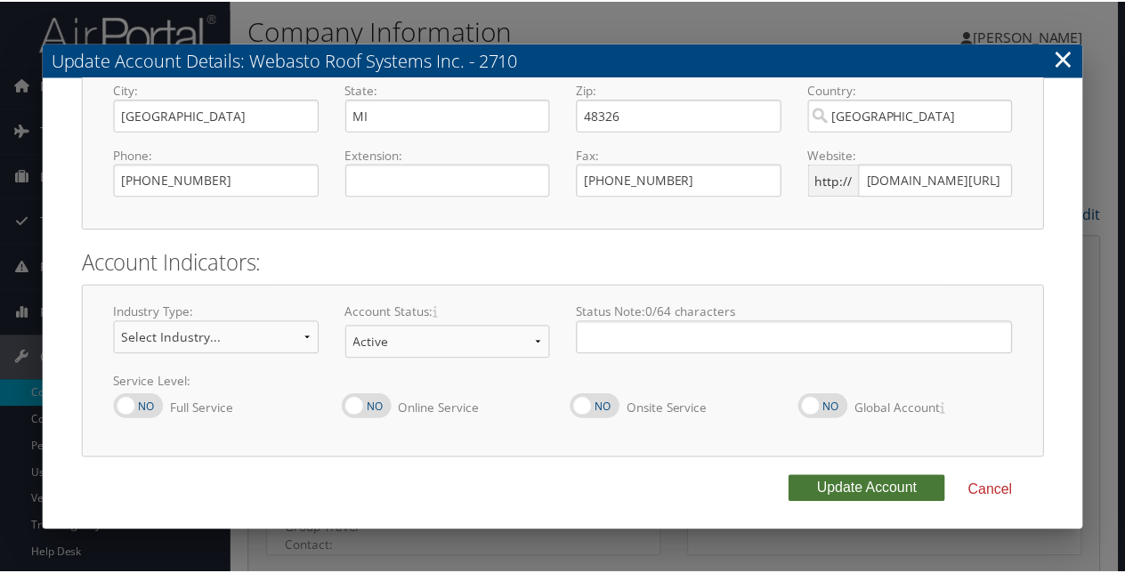
scroll to position [0, 0]
